Goal: Check status: Check status

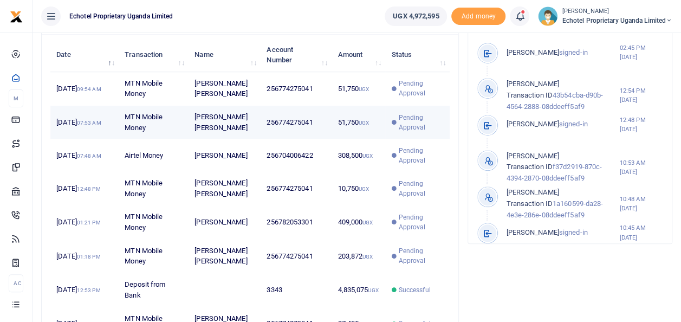
scroll to position [379, 0]
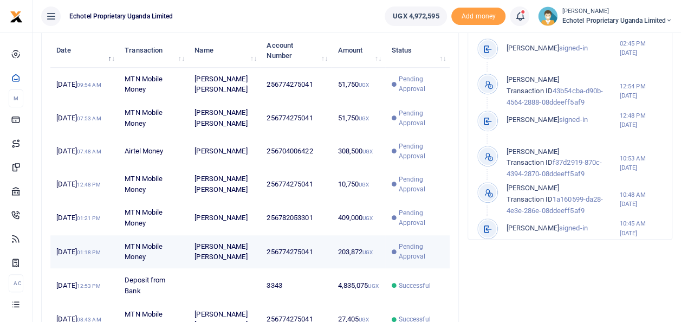
click at [277, 248] on td "256774275041" at bounding box center [296, 252] width 71 height 34
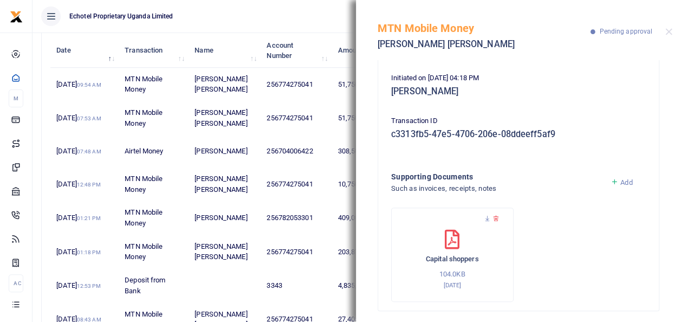
scroll to position [178, 0]
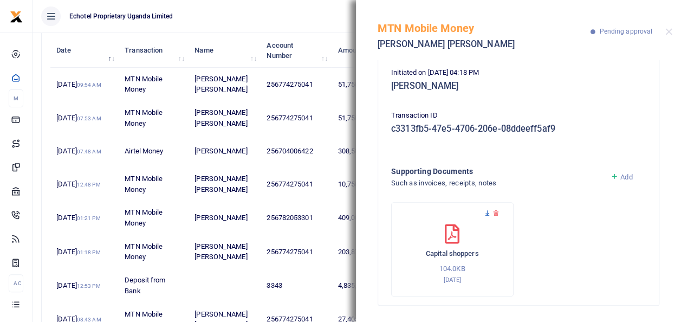
click at [488, 214] on icon at bounding box center [487, 213] width 7 height 7
click at [668, 33] on button "Close" at bounding box center [668, 31] width 7 height 7
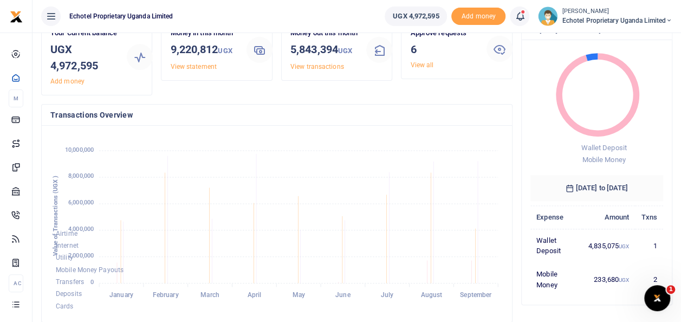
scroll to position [0, 0]
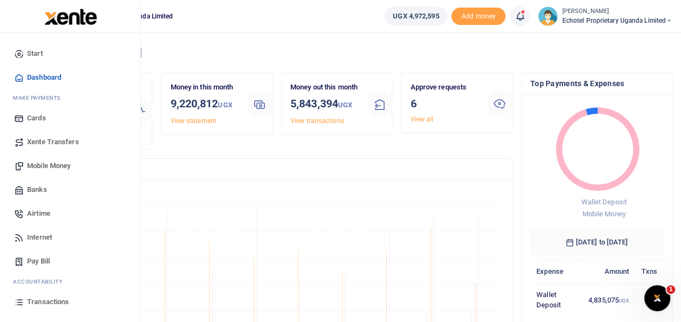
click at [56, 303] on span "Transactions" at bounding box center [48, 301] width 42 height 11
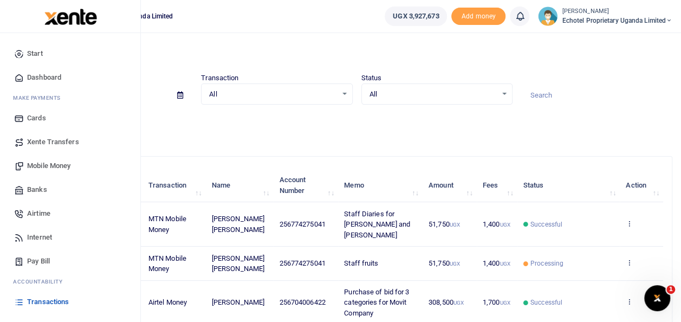
click at [41, 166] on span "Mobile Money" at bounding box center [48, 165] width 43 height 11
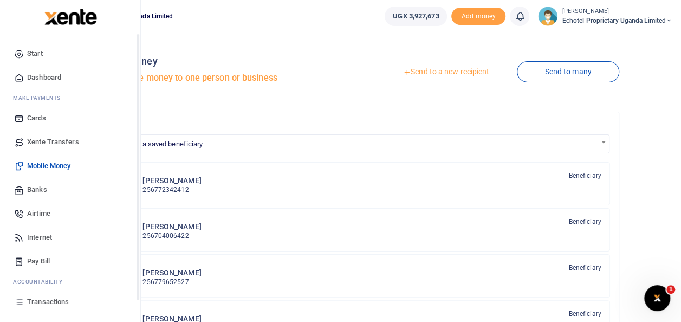
click at [41, 299] on span "Transactions" at bounding box center [48, 301] width 42 height 11
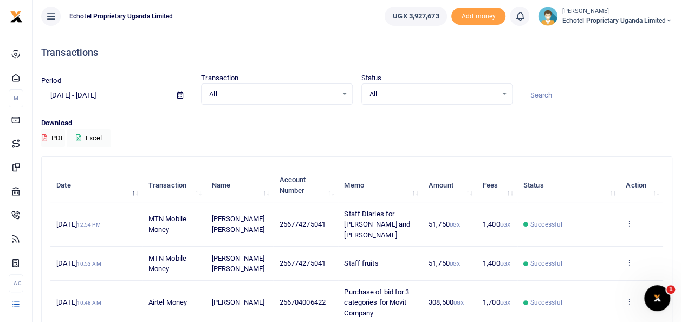
scroll to position [54, 0]
